Goal: Entertainment & Leisure: Consume media (video, audio)

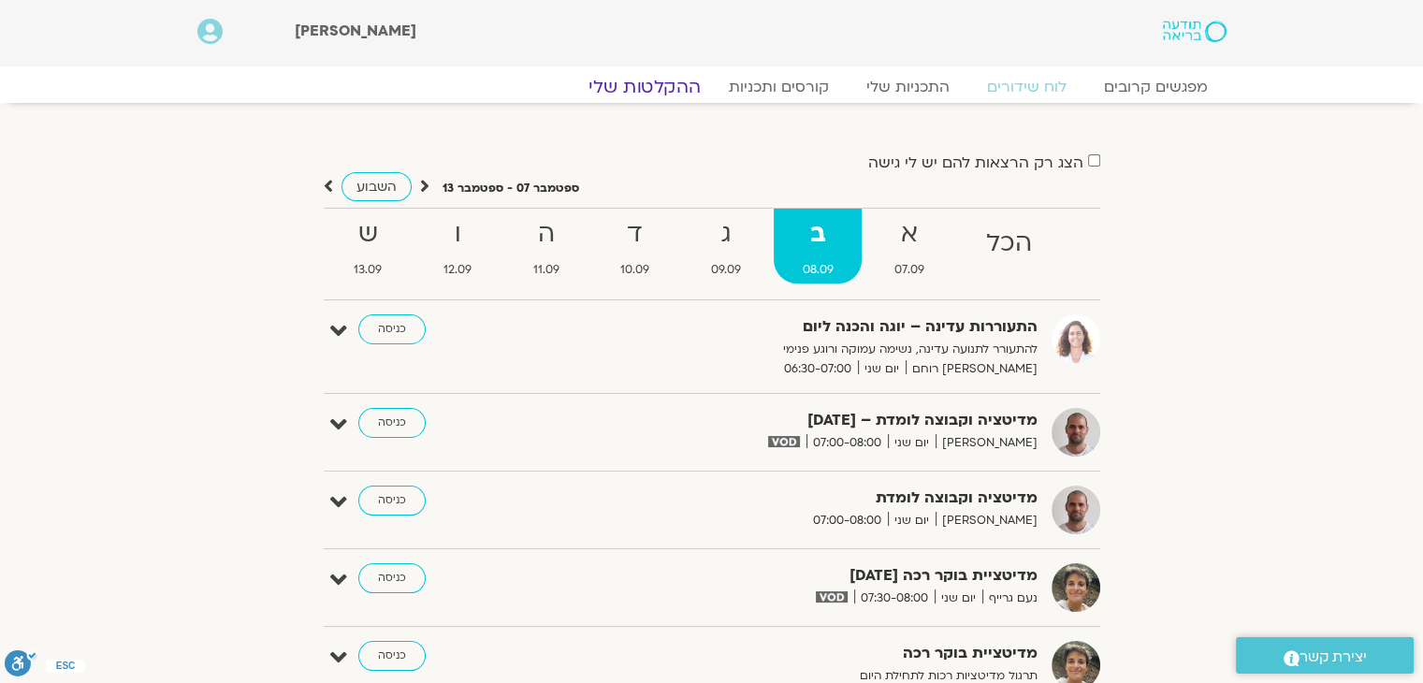
click at [651, 87] on link "ההקלטות שלי" at bounding box center [644, 87] width 157 height 22
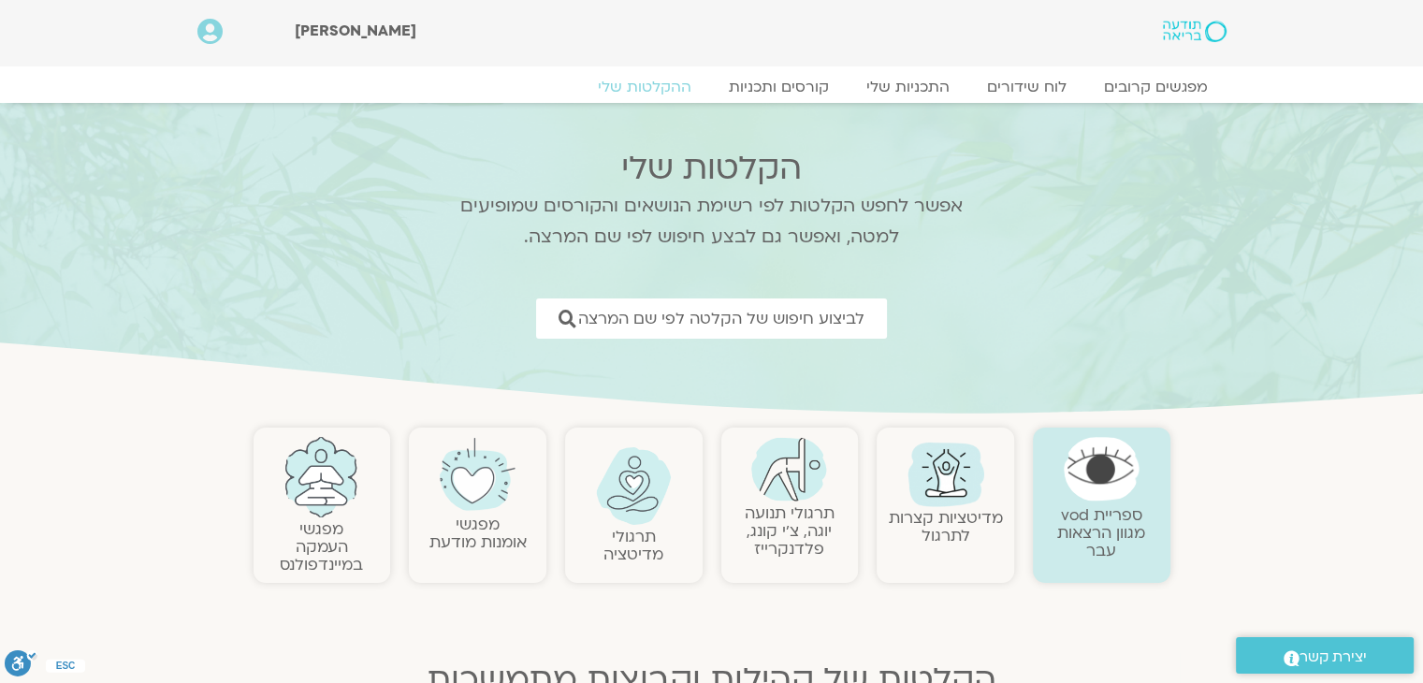
click at [808, 516] on link "תרגולי תנועה יוגה, צ׳י קונג, פלדנקרייז" at bounding box center [790, 531] width 90 height 57
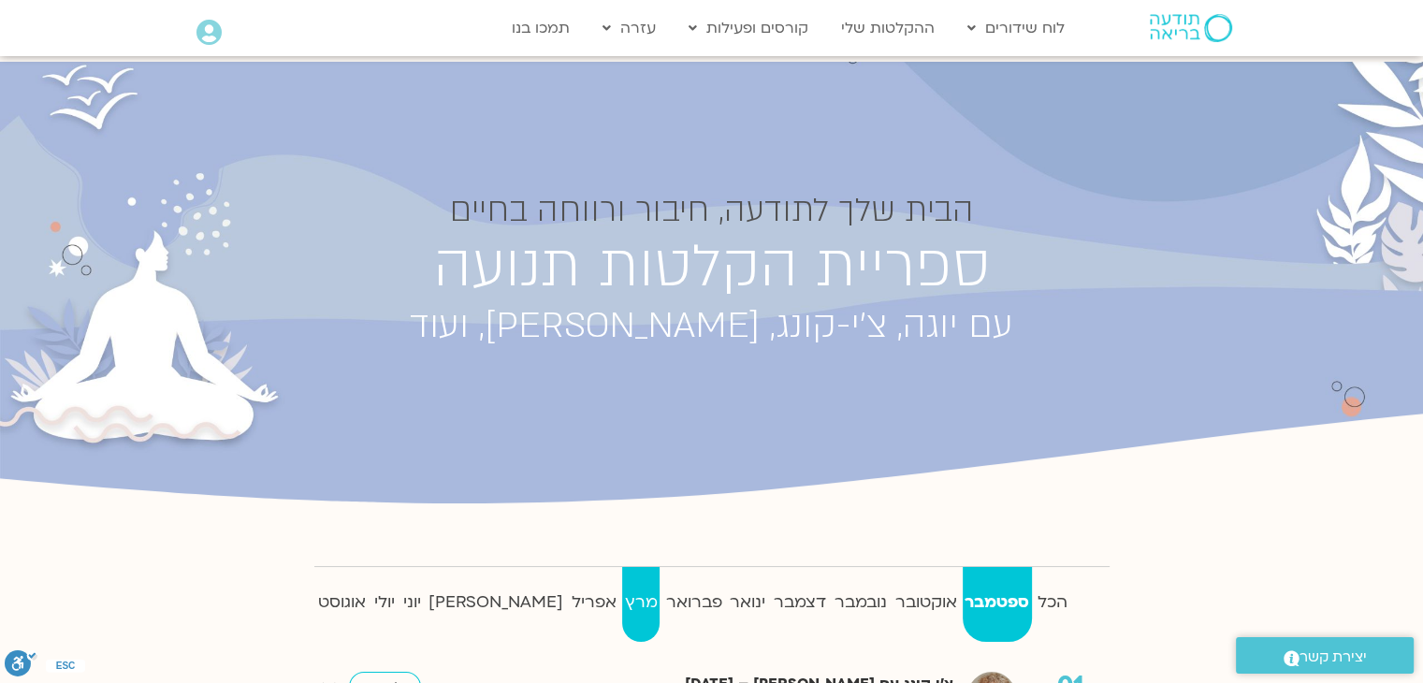
click at [622, 605] on strong "מרץ" at bounding box center [640, 603] width 37 height 28
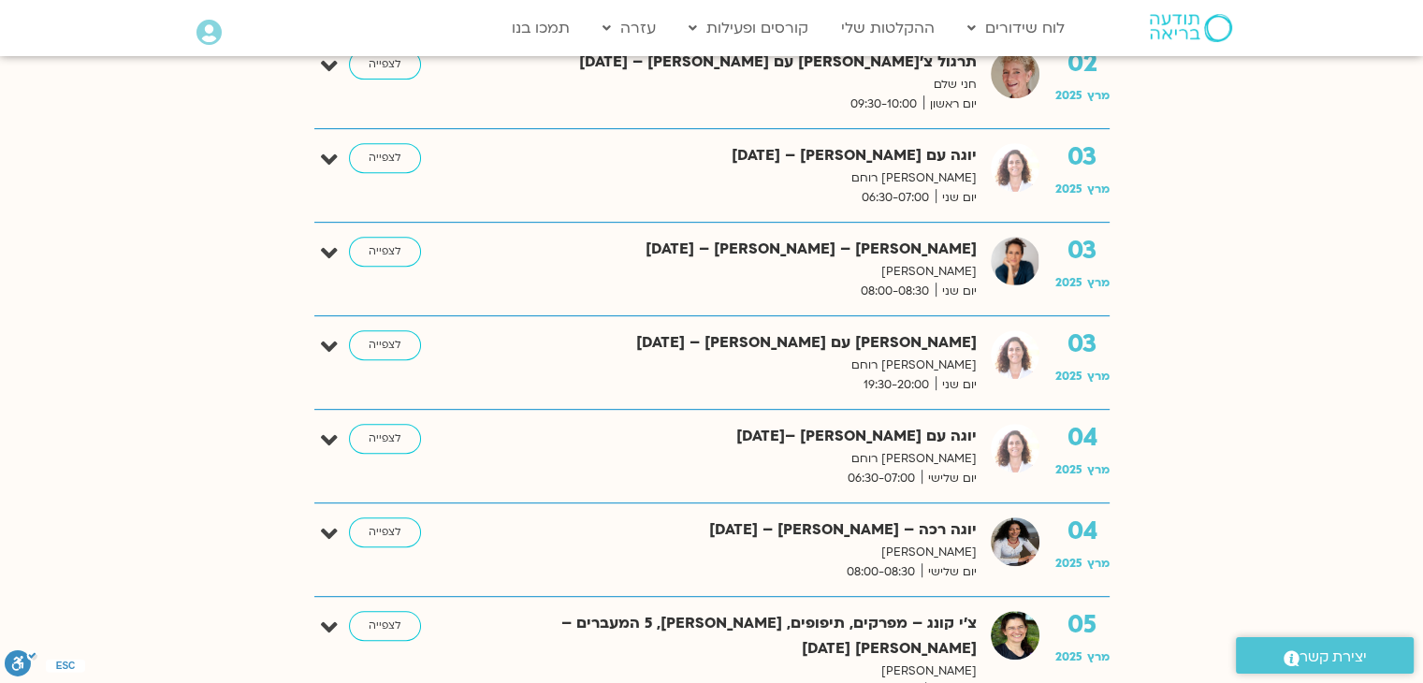
scroll to position [842, 0]
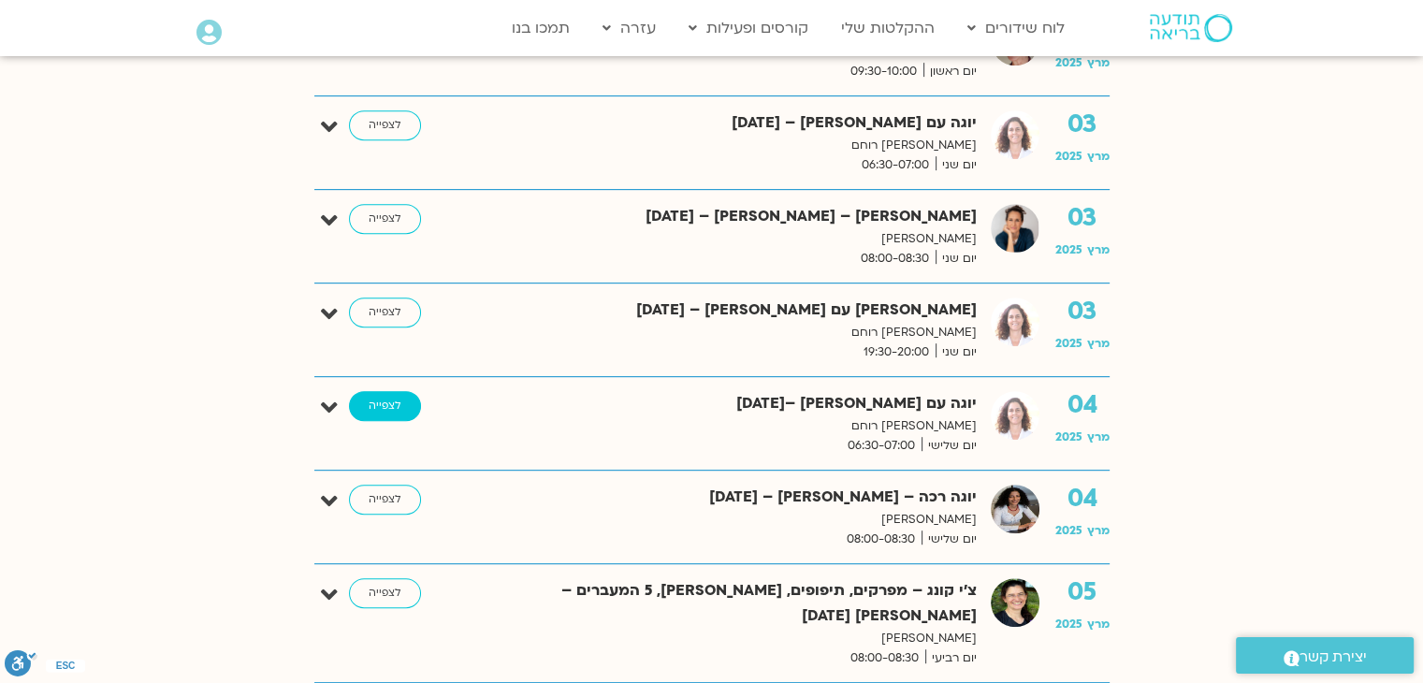
click at [368, 400] on link "לצפייה" at bounding box center [385, 406] width 72 height 30
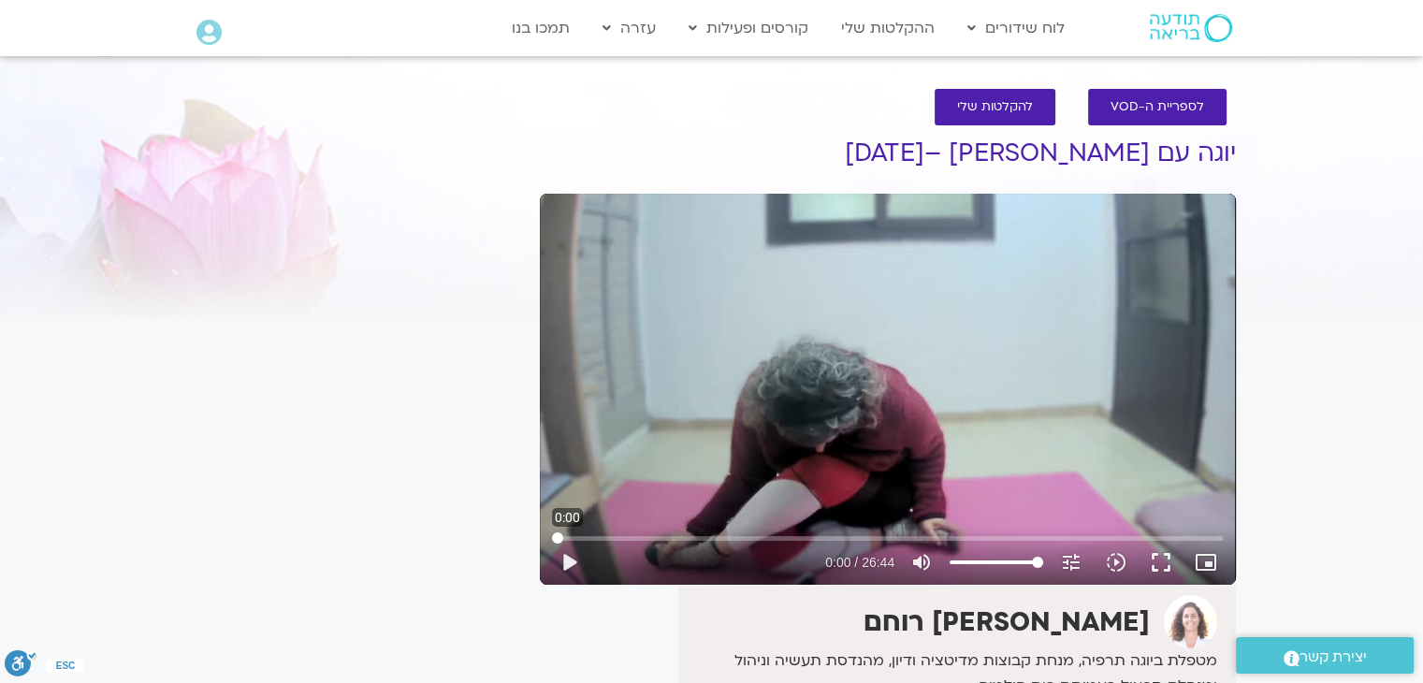
click at [555, 536] on input "Seek" at bounding box center [887, 537] width 671 height 11
click at [565, 558] on button "play_arrow" at bounding box center [569, 562] width 45 height 45
click at [552, 533] on input "Seek" at bounding box center [887, 537] width 671 height 11
click at [552, 539] on input "Seek" at bounding box center [887, 537] width 671 height 11
click at [568, 566] on button "pause" at bounding box center [569, 562] width 45 height 45
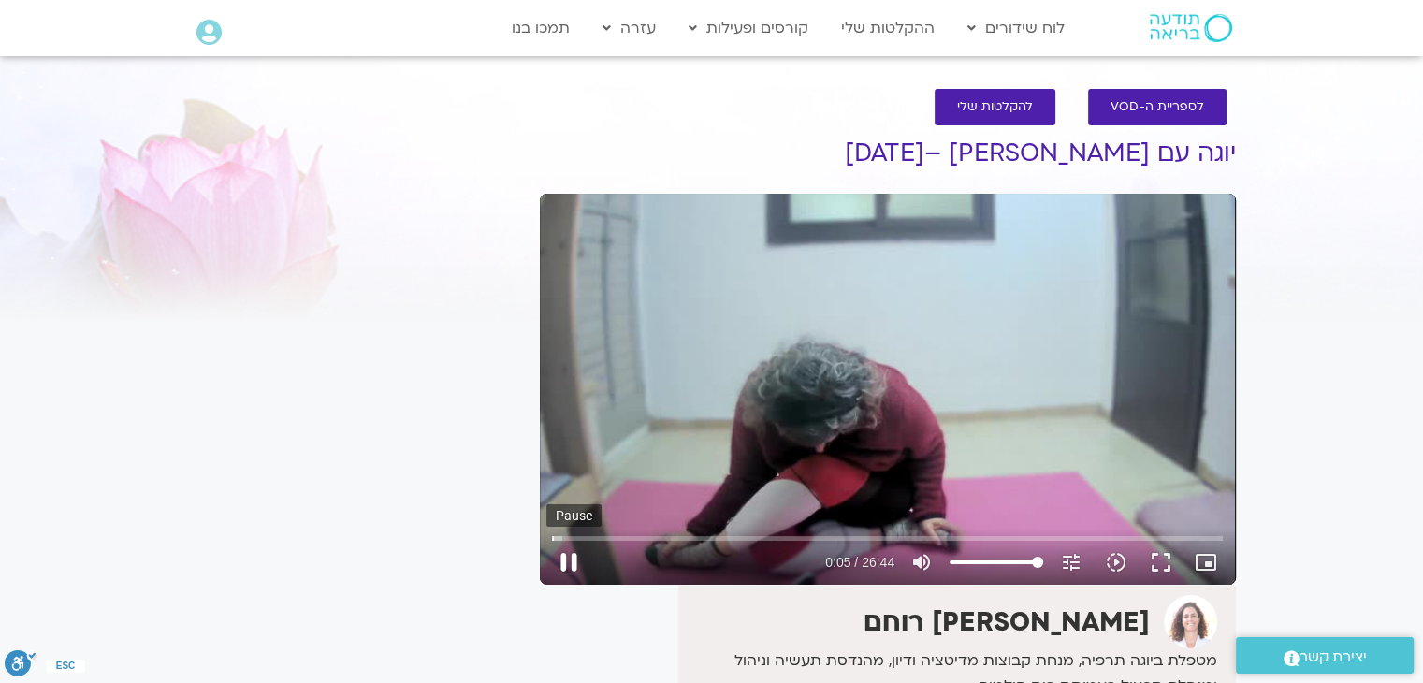
type input "5.391605"
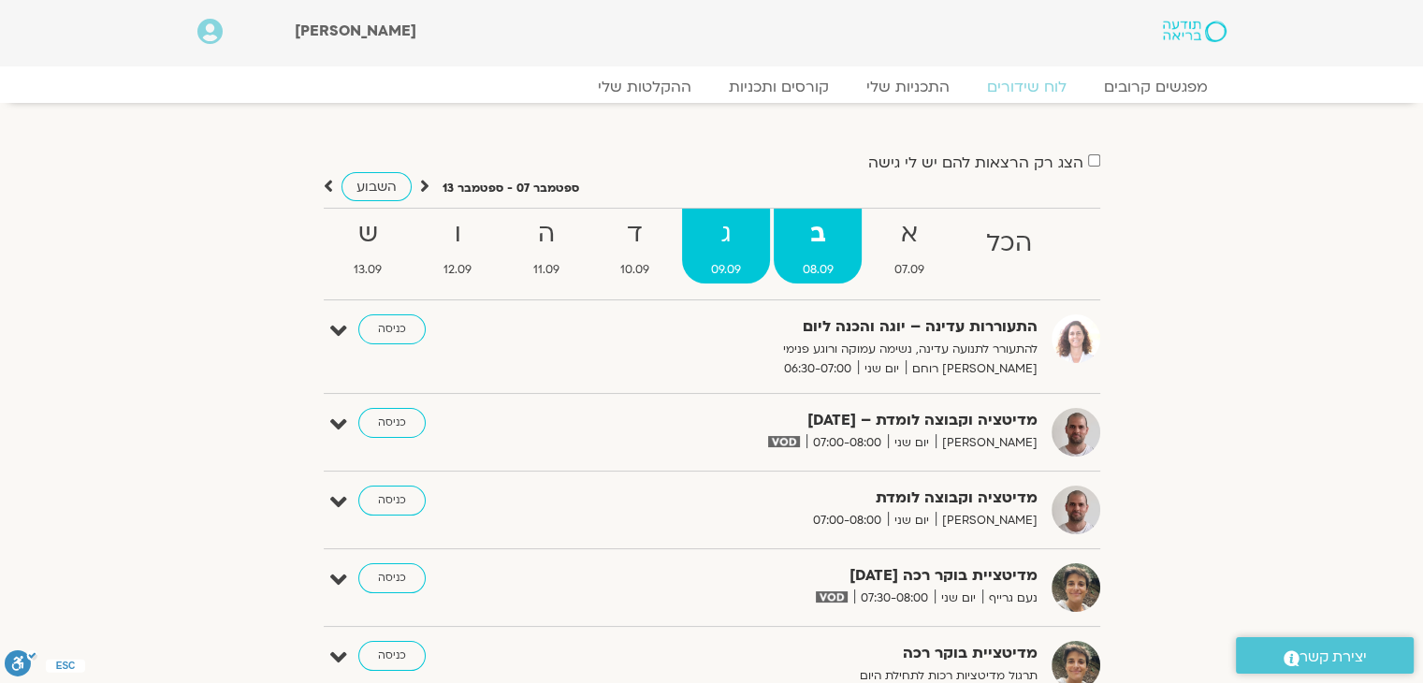
click at [710, 243] on strong "ג" at bounding box center [726, 234] width 88 height 42
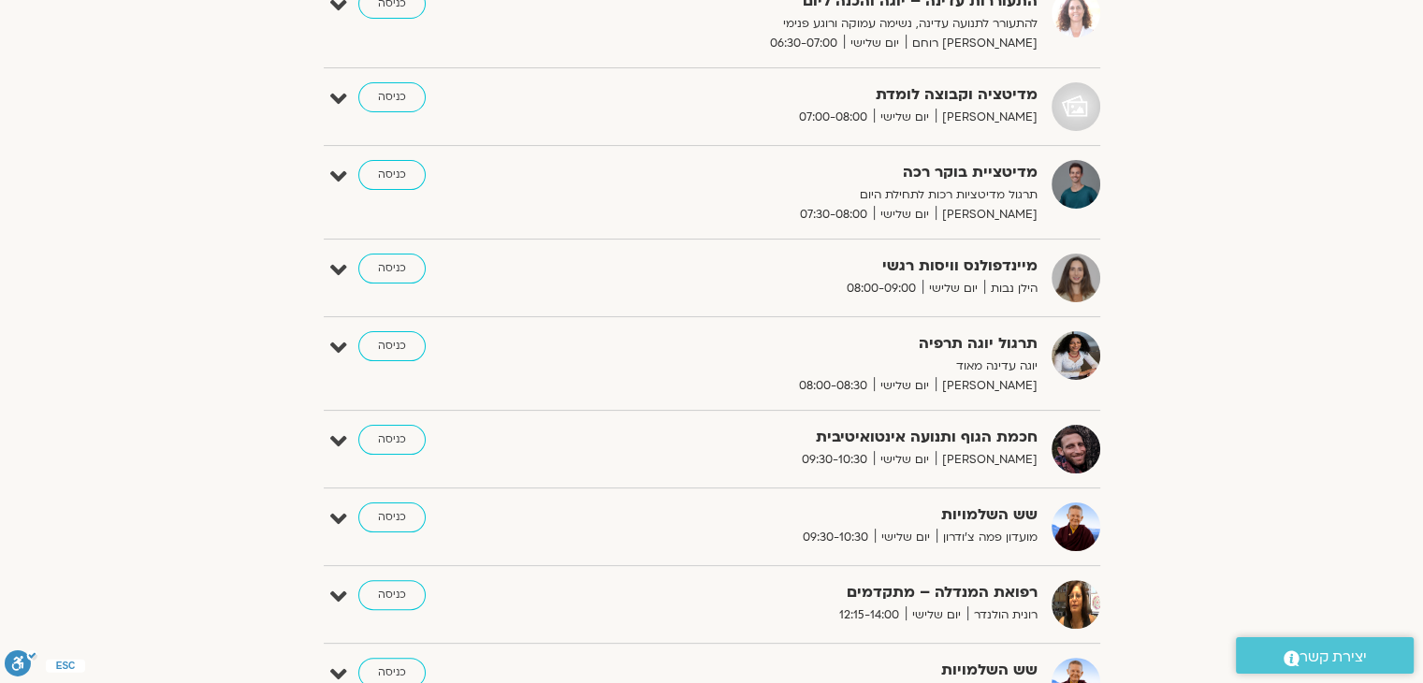
scroll to position [281, 0]
